Goal: Complete application form

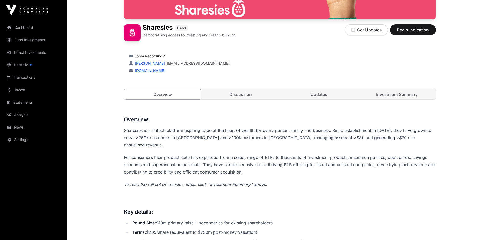
scroll to position [156, 0]
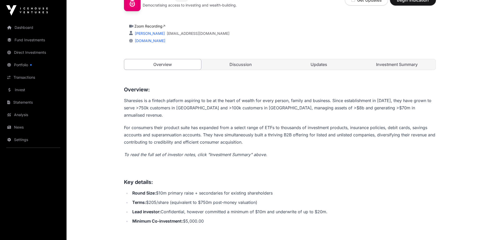
click at [412, 3] on button "Begin Indication" at bounding box center [413, 0] width 46 height 11
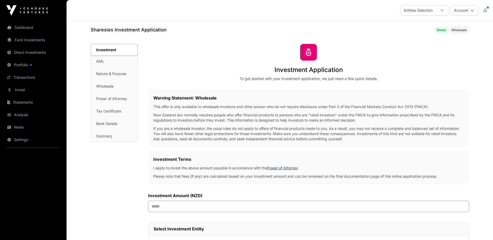
click at [184, 203] on input "text" at bounding box center [308, 206] width 321 height 11
type input "******"
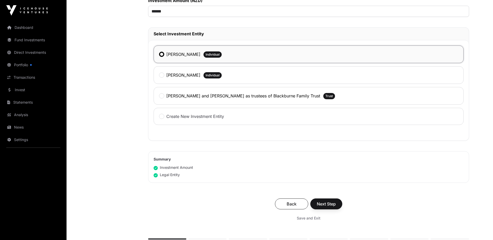
scroll to position [208, 0]
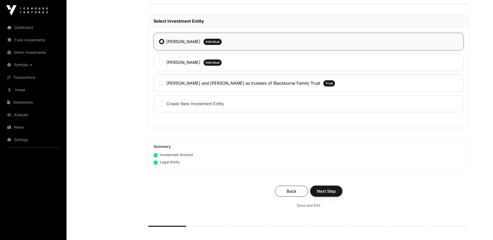
click at [327, 190] on span "Next Step" at bounding box center [326, 191] width 19 height 6
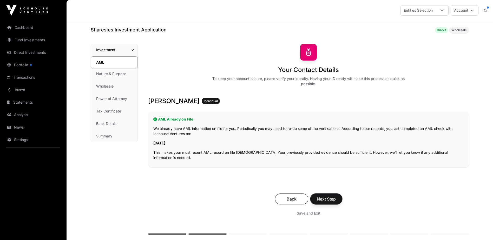
click at [328, 200] on span "Next Step" at bounding box center [326, 199] width 19 height 6
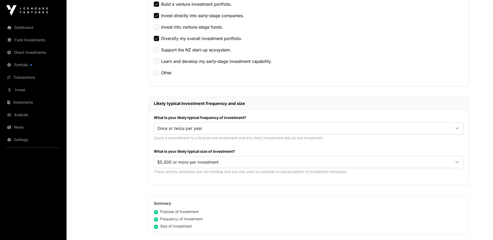
scroll to position [234, 0]
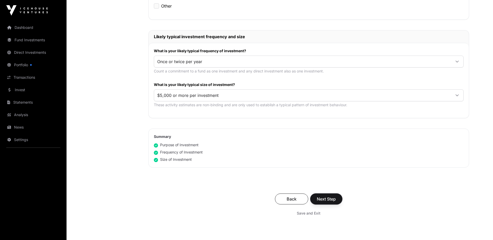
click at [332, 199] on span "Next Step" at bounding box center [326, 199] width 19 height 6
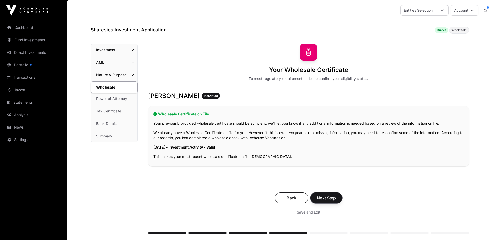
click at [332, 199] on span "Next Step" at bounding box center [326, 198] width 19 height 6
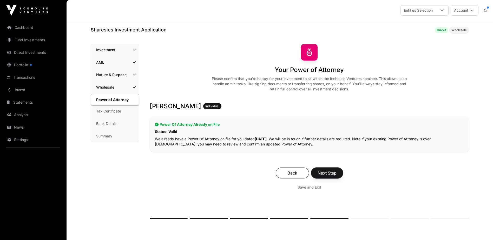
click at [321, 172] on span "Next Step" at bounding box center [327, 173] width 19 height 6
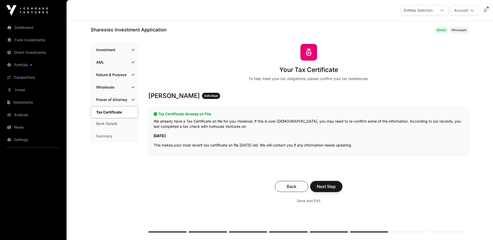
click at [328, 188] on span "Next Step" at bounding box center [326, 187] width 19 height 6
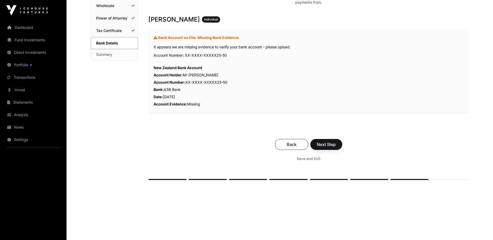
scroll to position [82, 0]
click at [319, 140] on button "Next Step" at bounding box center [327, 143] width 32 height 11
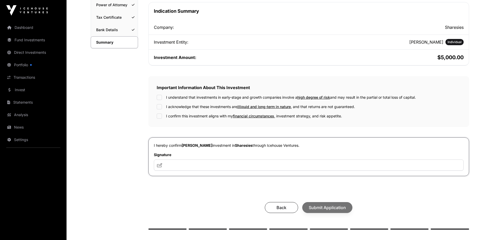
scroll to position [104, 0]
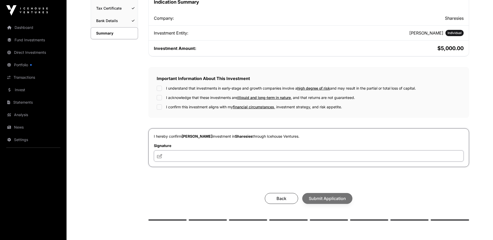
click at [190, 156] on input "text" at bounding box center [309, 156] width 310 height 11
type input "**"
click at [319, 201] on div "Back Submit Application" at bounding box center [309, 198] width 311 height 11
click at [313, 201] on span "Submit Application" at bounding box center [327, 199] width 37 height 6
